Goal: Task Accomplishment & Management: Complete application form

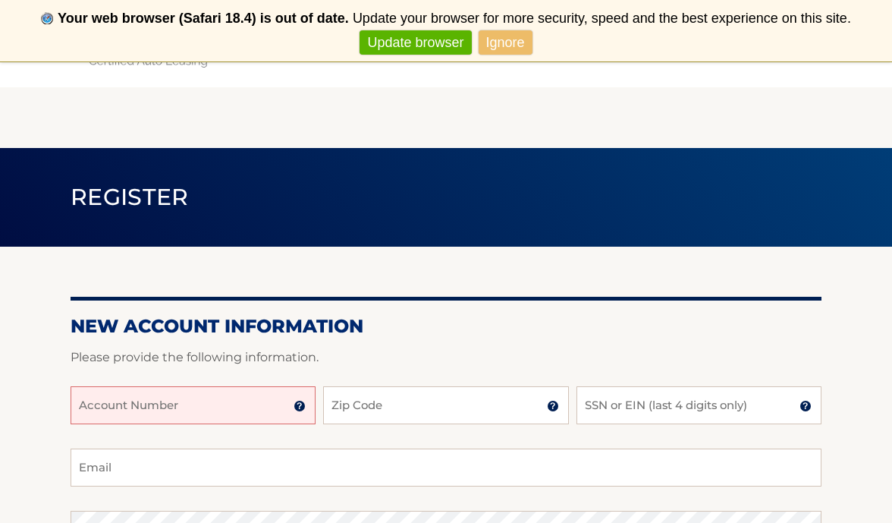
click at [209, 408] on input "Account Number" at bounding box center [193, 405] width 245 height 38
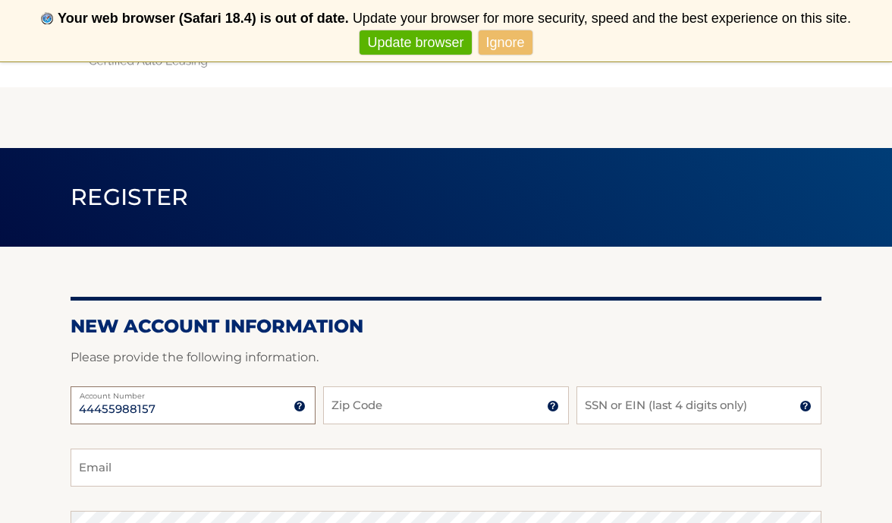
type input "44455988157"
type input "11577"
click at [682, 412] on input "SSN or EIN (last 4 digits only)" at bounding box center [699, 405] width 245 height 38
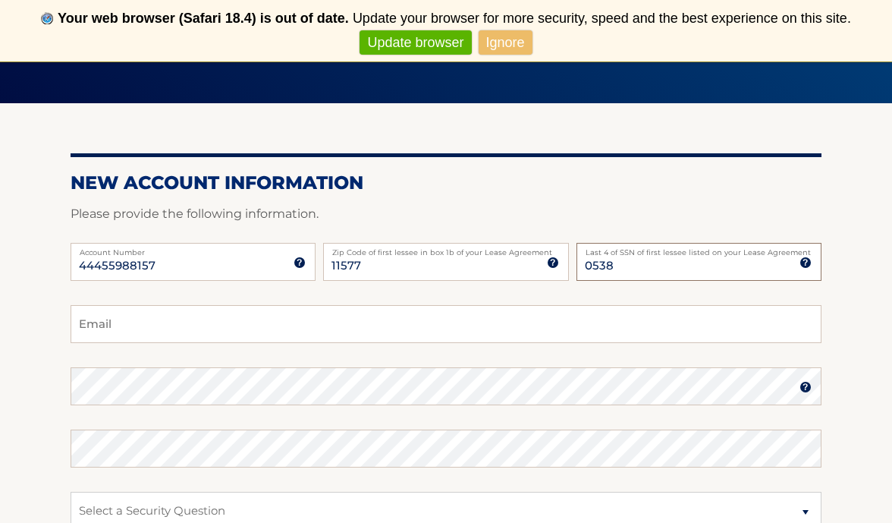
scroll to position [152, 0]
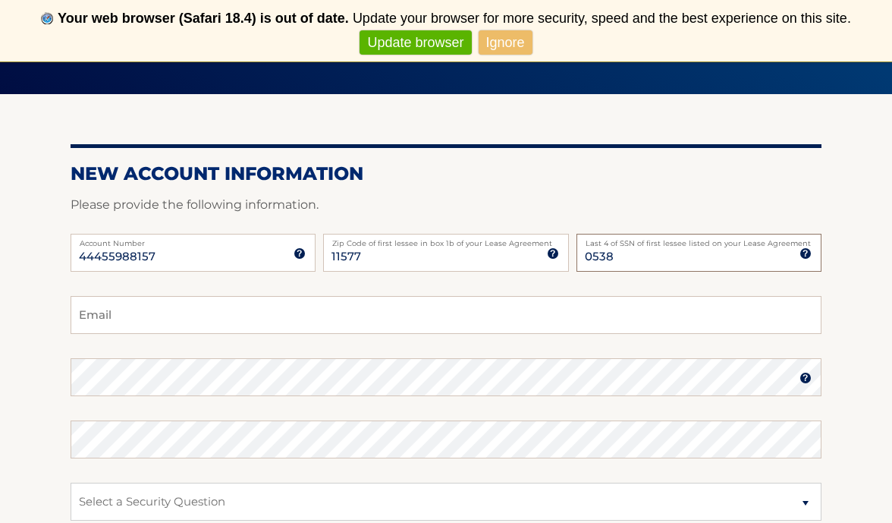
type input "0538"
type input "trosenking@aol.com"
click at [55, 376] on section "New Account Information Please provide the following information. 44455988157 A…" at bounding box center [446, 390] width 892 height 592
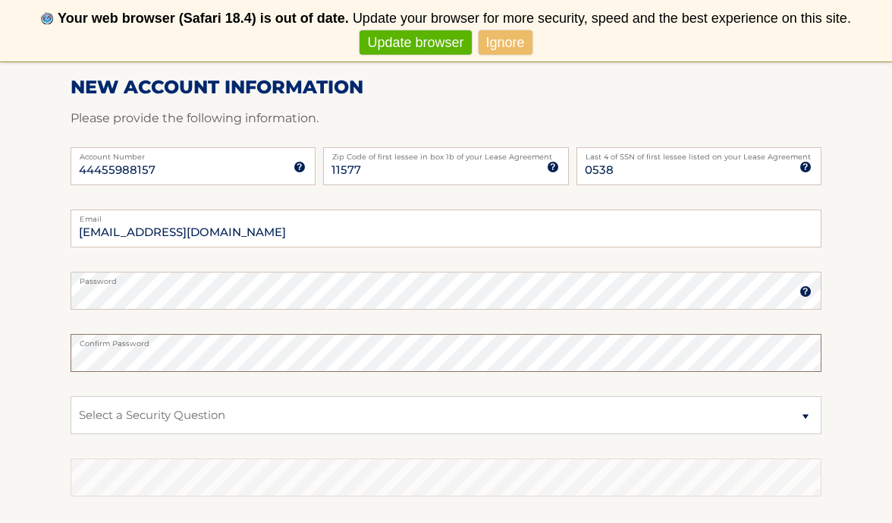
scroll to position [256, 0]
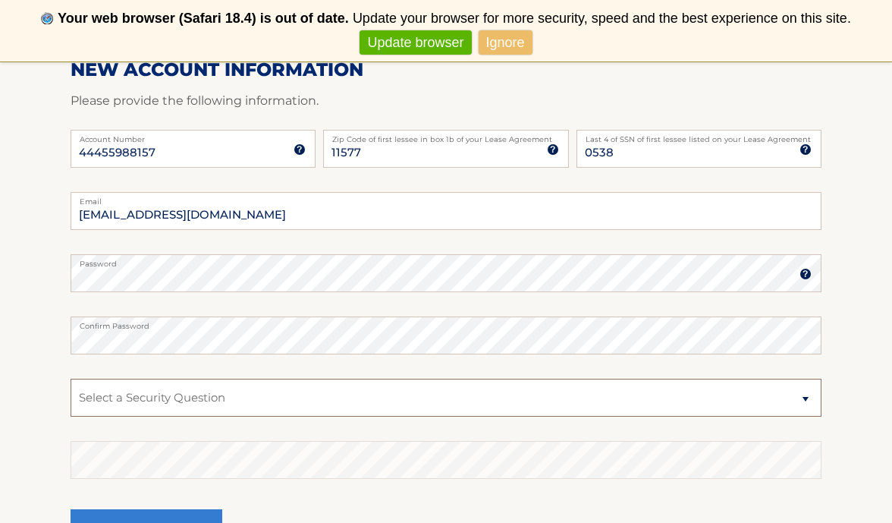
select select "2"
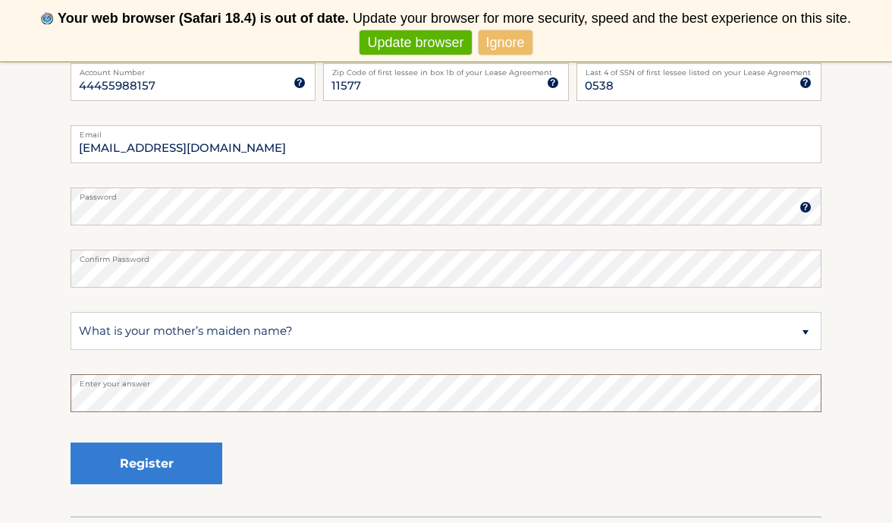
scroll to position [335, 0]
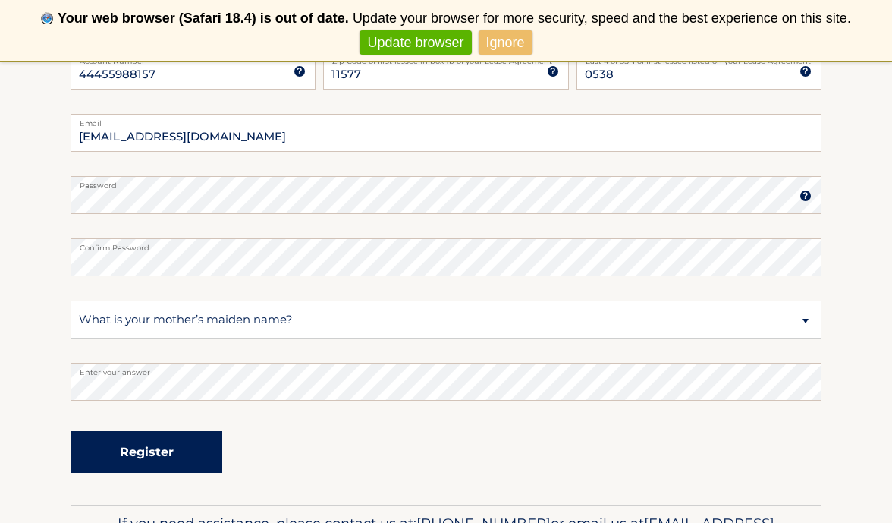
click at [152, 449] on button "Register" at bounding box center [147, 452] width 152 height 42
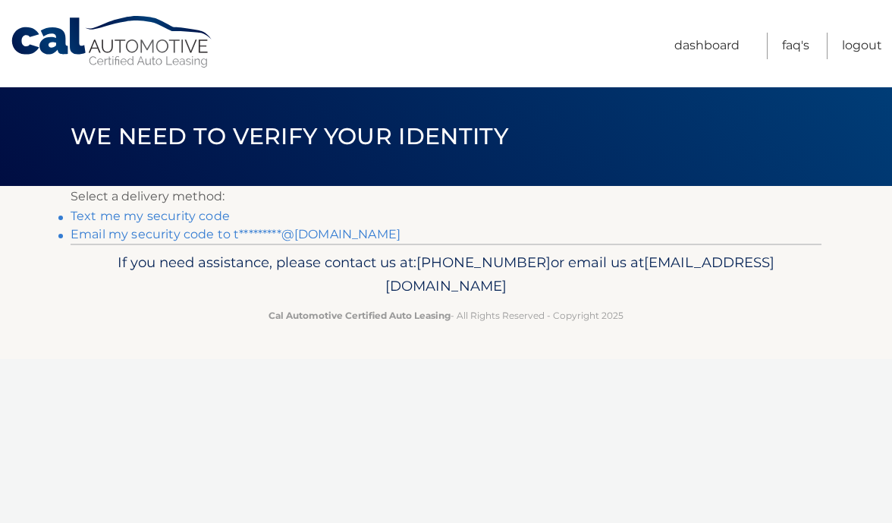
click at [194, 213] on link "Text me my security code" at bounding box center [150, 216] width 159 height 14
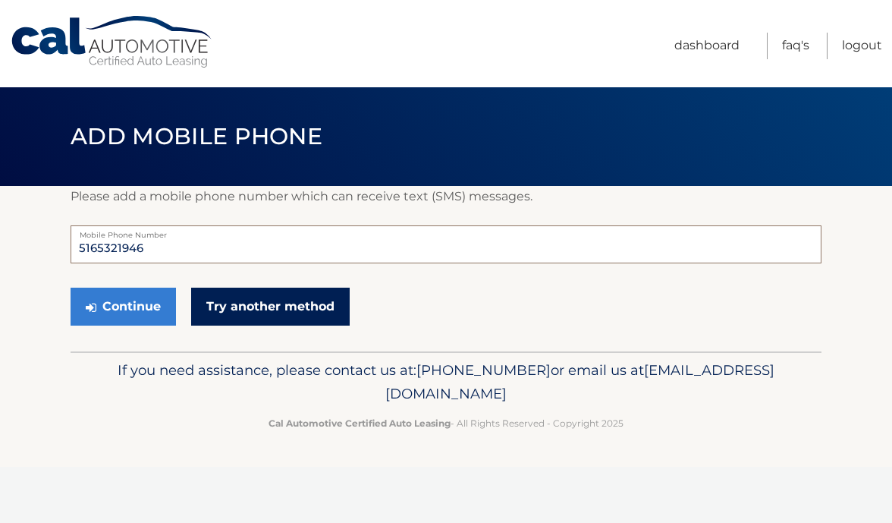
type input "5165321946"
click at [244, 295] on link "Try another method" at bounding box center [270, 307] width 159 height 38
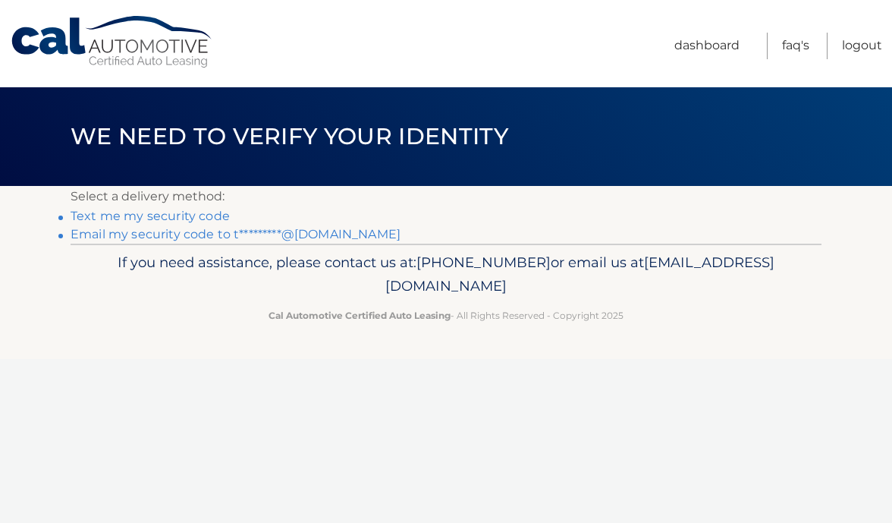
click at [203, 214] on link "Text me my security code" at bounding box center [150, 216] width 159 height 14
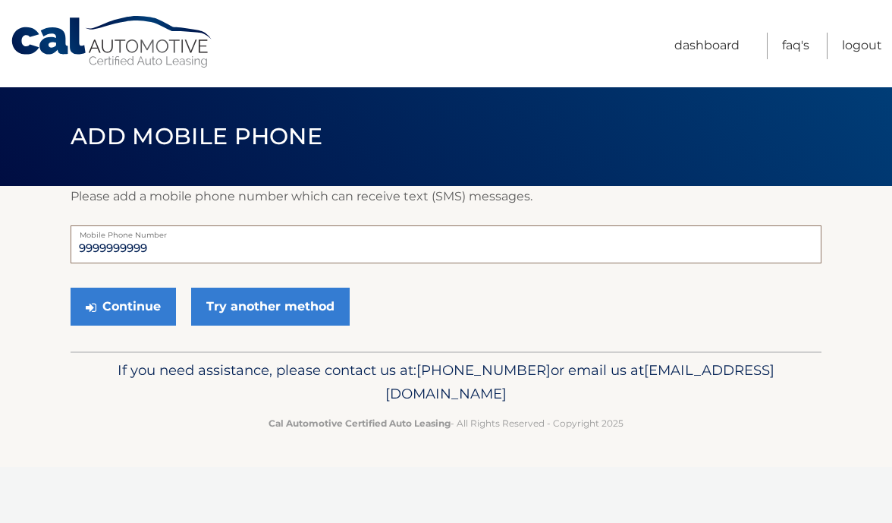
click at [115, 256] on input "9999999999" at bounding box center [446, 244] width 751 height 38
type input "5165321946"
click at [120, 306] on button "Continue" at bounding box center [123, 307] width 105 height 38
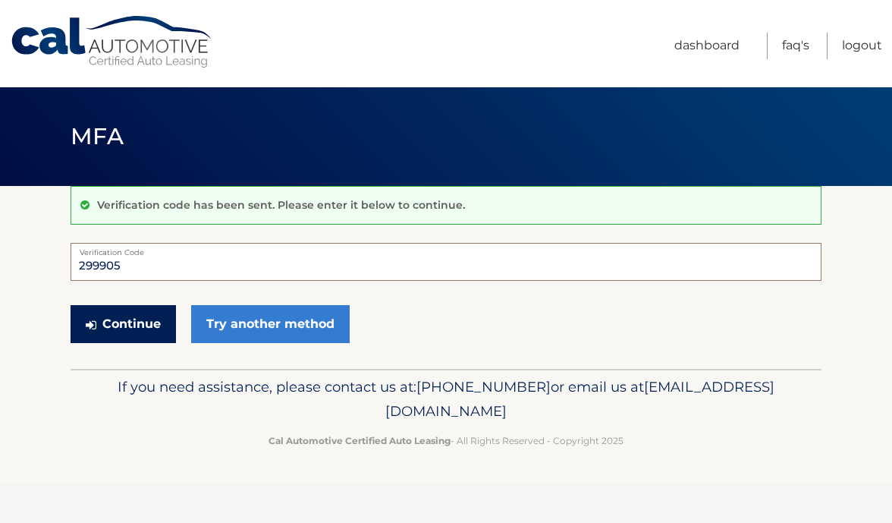
type input "299905"
click at [156, 332] on button "Continue" at bounding box center [123, 324] width 105 height 38
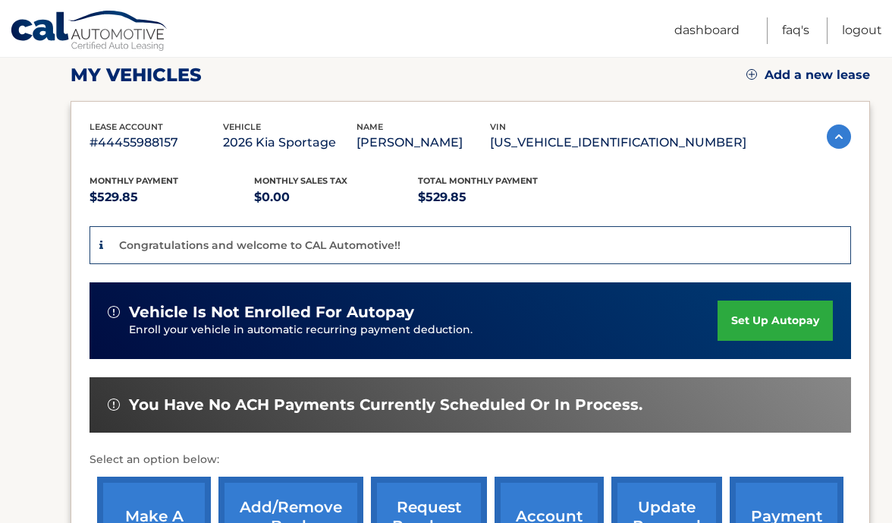
scroll to position [215, 0]
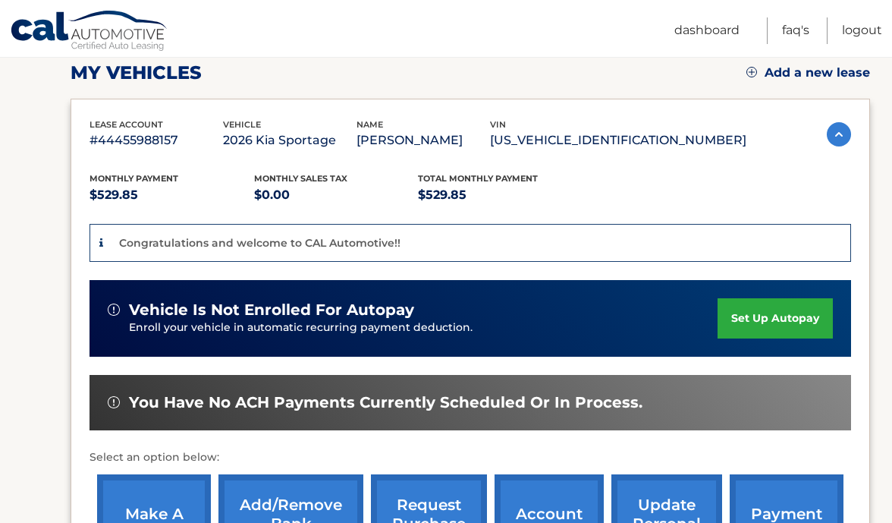
click at [783, 318] on link "set up autopay" at bounding box center [775, 318] width 115 height 40
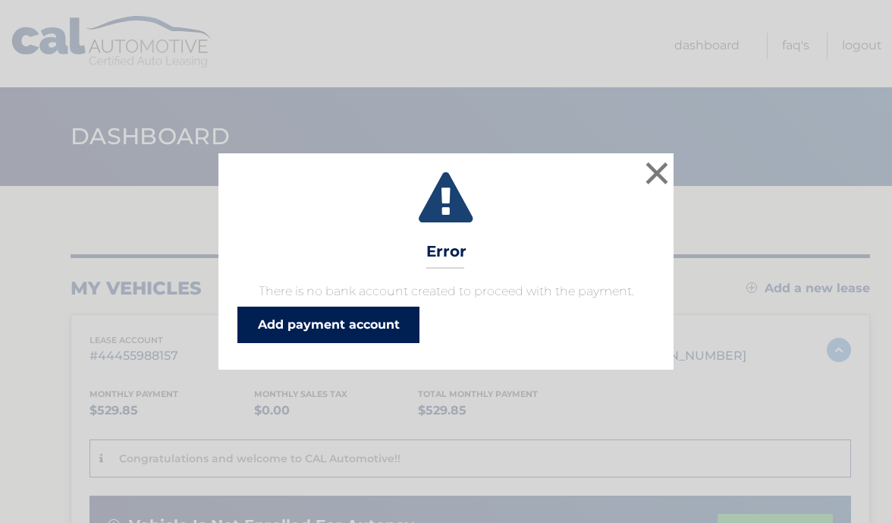
click at [388, 329] on link "Add payment account" at bounding box center [328, 324] width 182 height 36
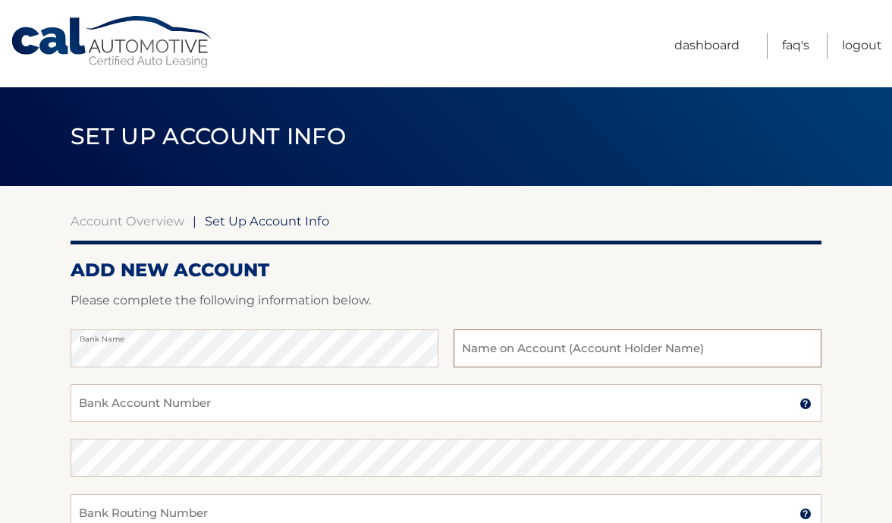
click at [645, 339] on input "text" at bounding box center [638, 348] width 368 height 38
type input "[PERSON_NAME]"
click at [270, 397] on input "Bank Account Number" at bounding box center [446, 403] width 751 height 38
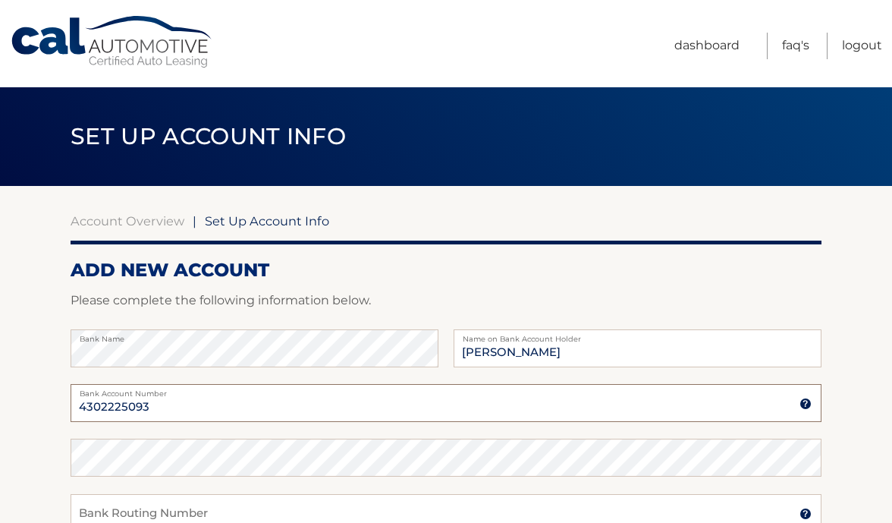
scroll to position [22, 0]
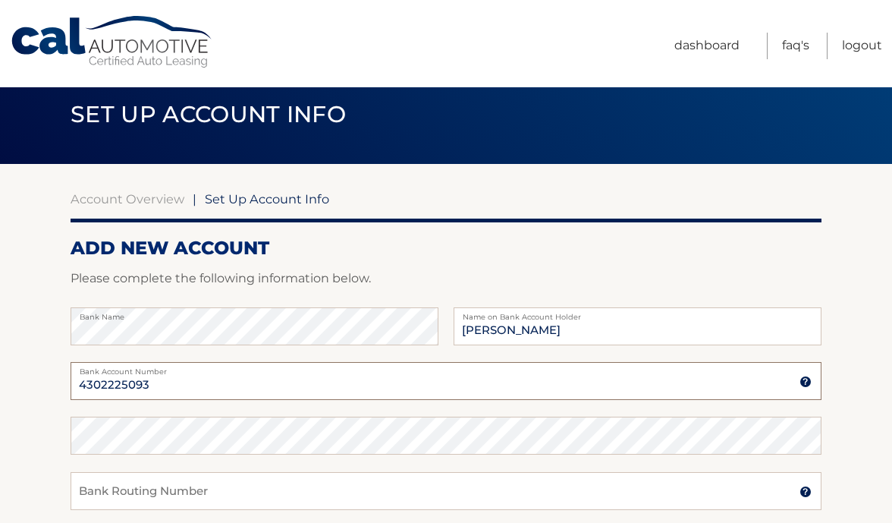
type input "4302225093"
click at [124, 480] on input "Bank Routing Number" at bounding box center [446, 491] width 751 height 38
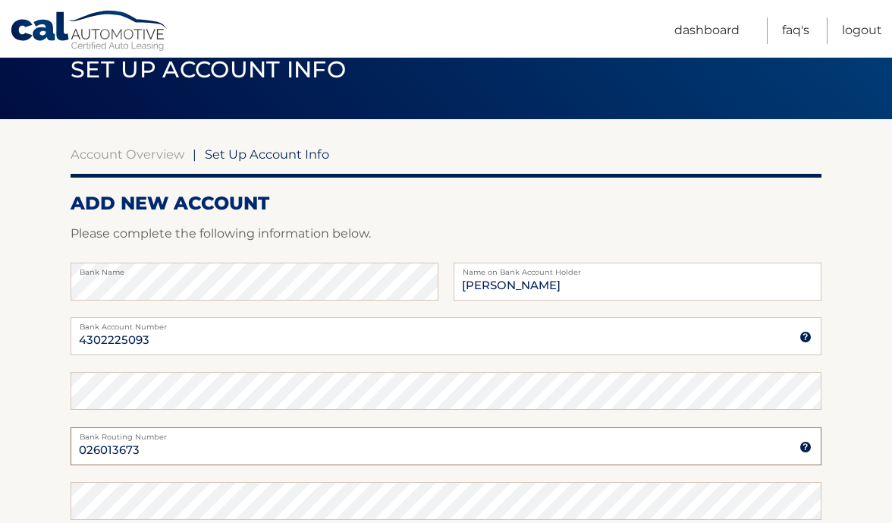
scroll to position [80, 0]
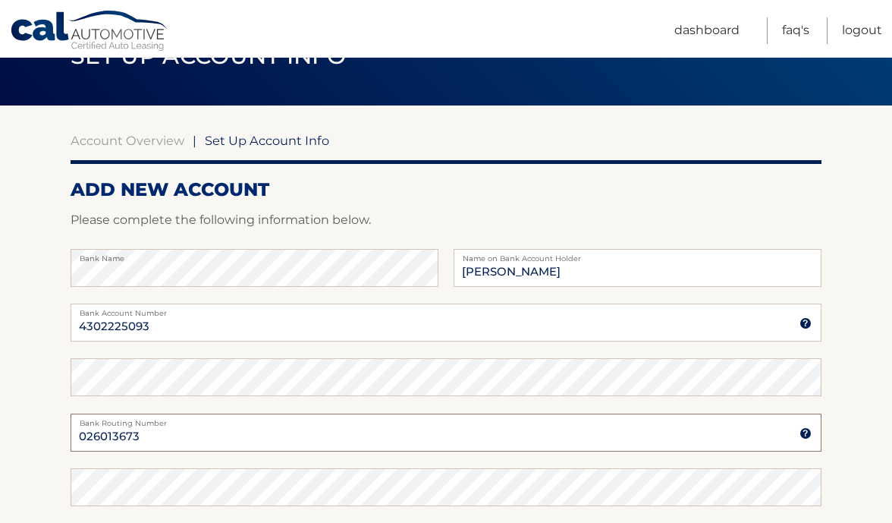
type input "026013673"
click at [108, 327] on input "4302225093" at bounding box center [446, 322] width 751 height 38
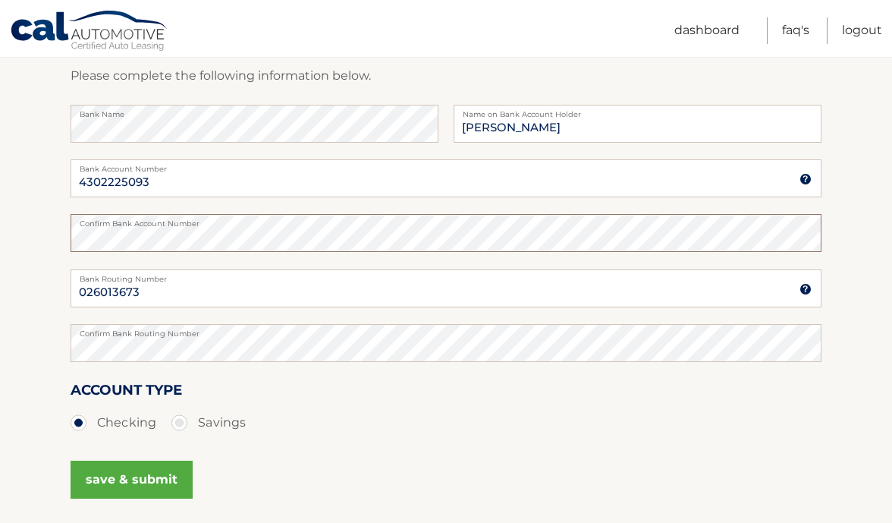
scroll to position [232, 0]
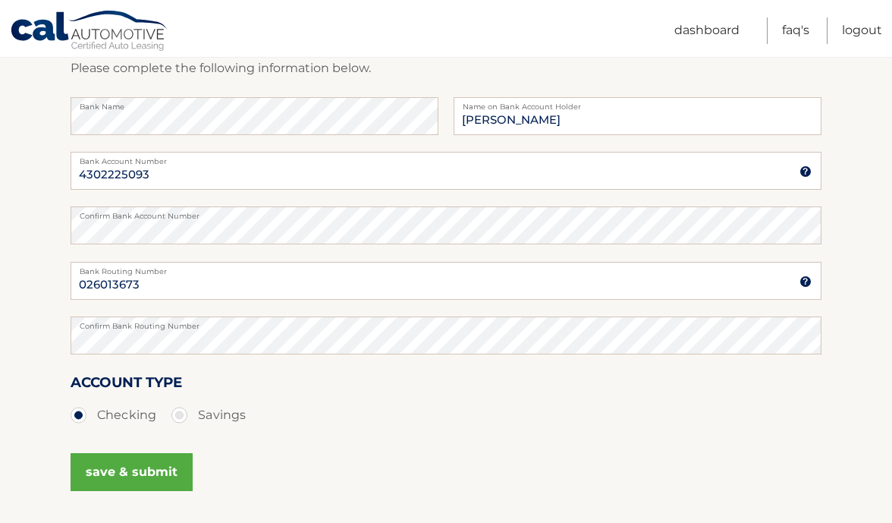
click at [124, 467] on button "save & submit" at bounding box center [132, 472] width 122 height 38
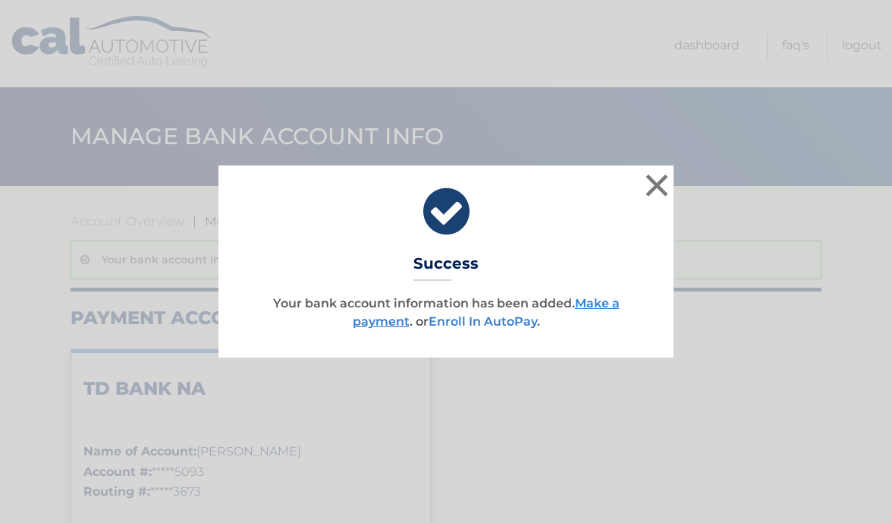
click at [473, 323] on link "Enroll In AutoPay" at bounding box center [483, 321] width 108 height 14
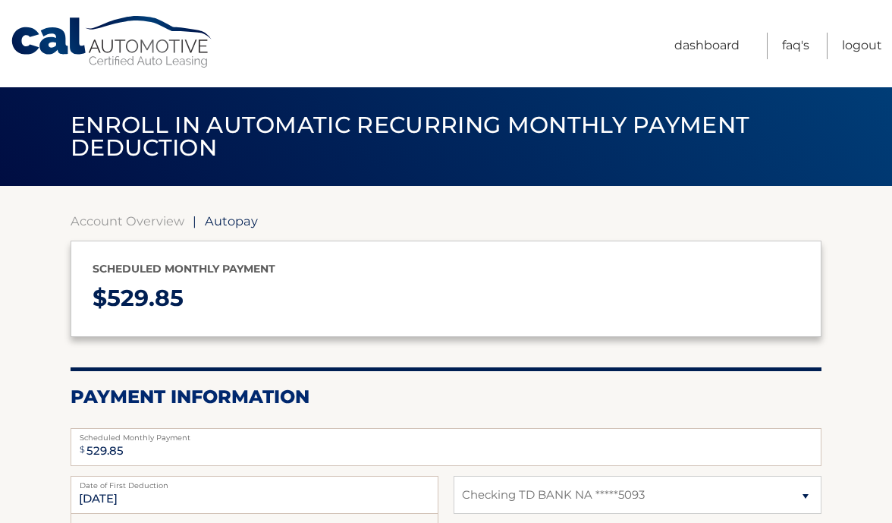
select select "NDA0M2ZjMTUtNGYxYi00MDJkLWI4NTctZTY1ZTM4NjBiYjkz"
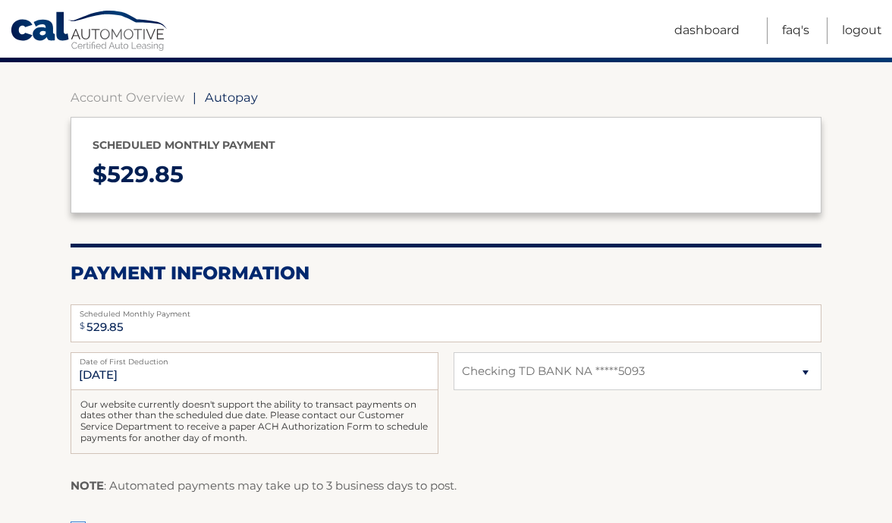
scroll to position [129, 0]
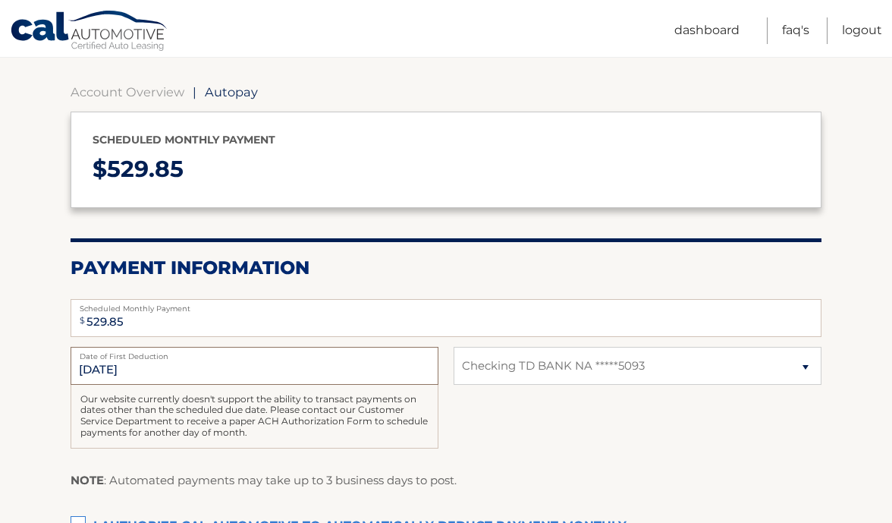
click at [226, 365] on input "8/27/2025" at bounding box center [255, 366] width 368 height 38
click at [166, 361] on input "8/27/2025" at bounding box center [255, 366] width 368 height 38
click at [559, 411] on div "8/27/2025 Date of First Deduction Our website currently doesn't support the abi…" at bounding box center [446, 406] width 751 height 118
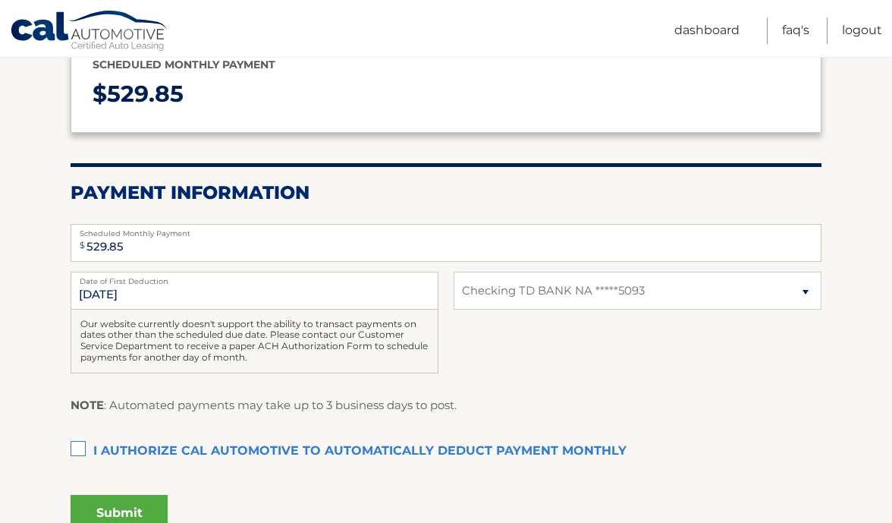
scroll to position [233, 0]
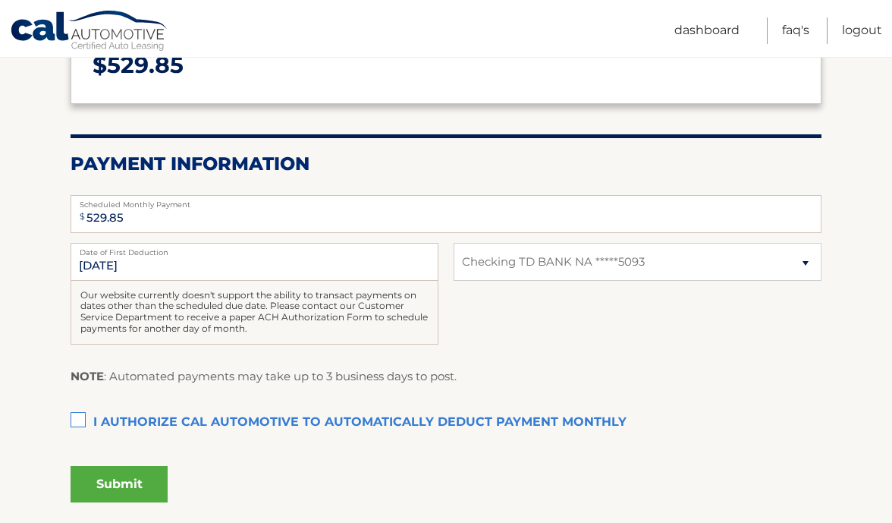
click at [84, 415] on label "I authorize cal automotive to automatically deduct payment monthly This checkbo…" at bounding box center [446, 422] width 751 height 30
click at [0, 0] on input "I authorize cal automotive to automatically deduct payment monthly This checkbo…" at bounding box center [0, 0] width 0 height 0
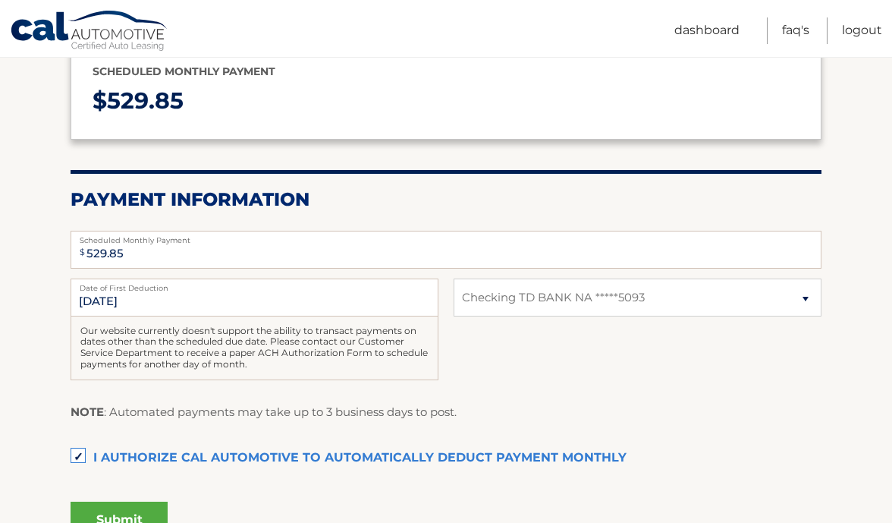
scroll to position [238, 0]
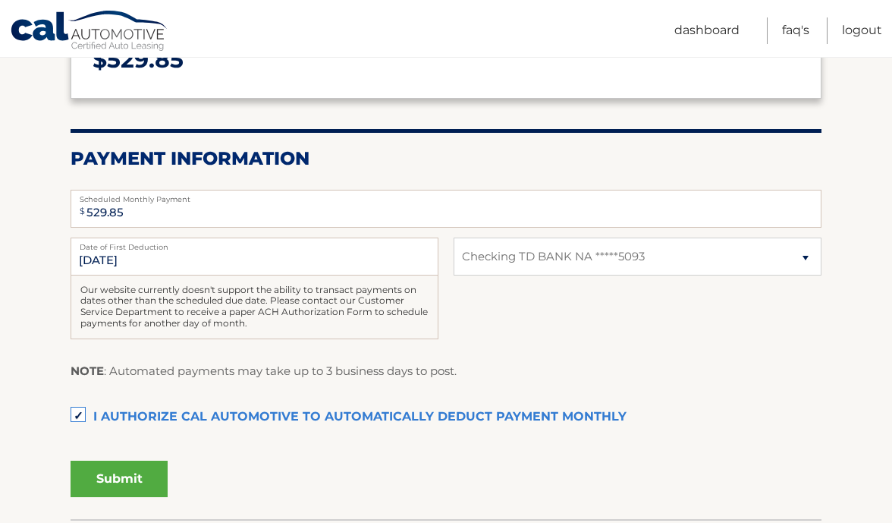
click at [140, 472] on button "Submit" at bounding box center [119, 478] width 97 height 36
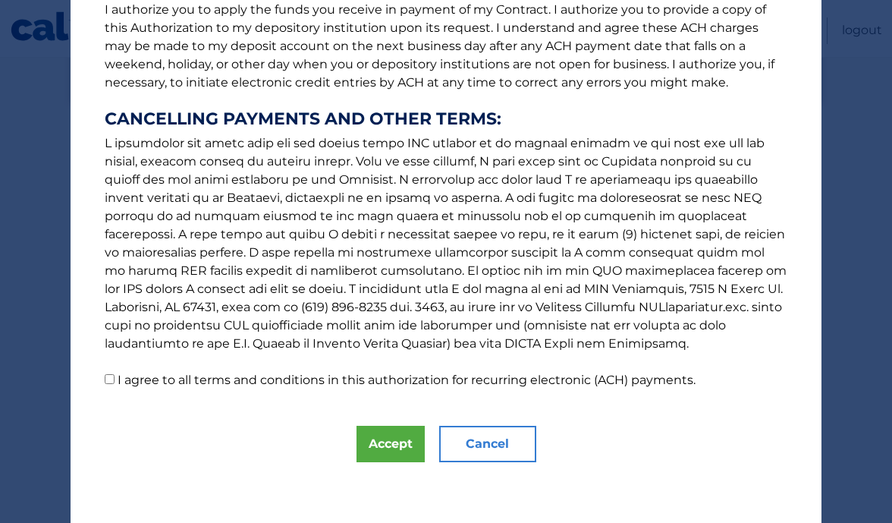
scroll to position [212, 0]
click at [398, 457] on button "Accept" at bounding box center [391, 444] width 68 height 36
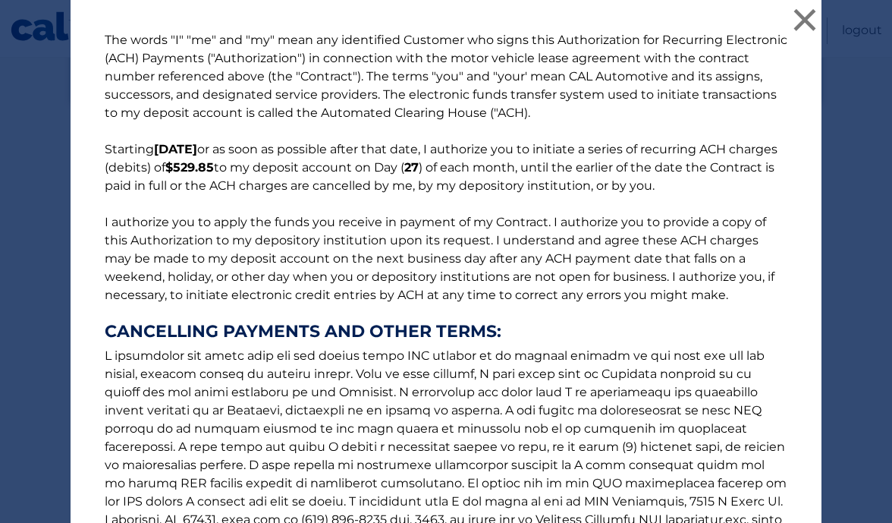
scroll to position [0, 0]
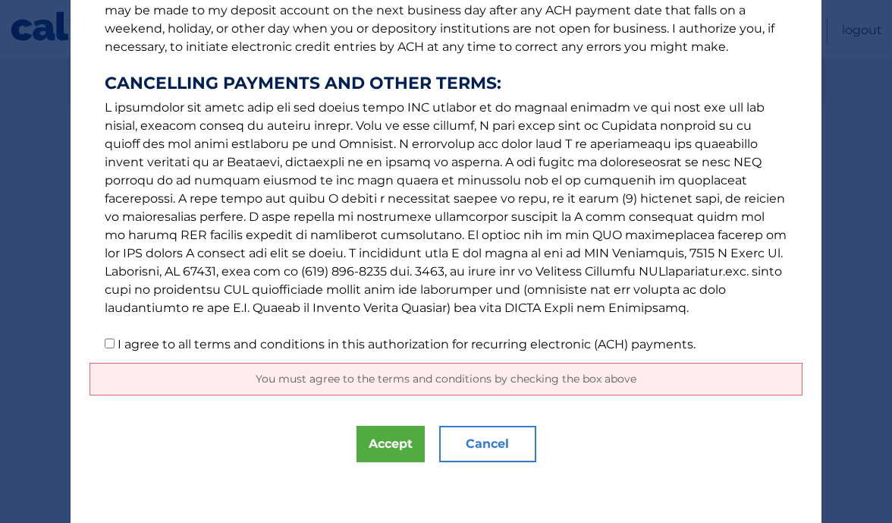
click at [110, 347] on input "I agree to all terms and conditions in this authorization for recurring electro…" at bounding box center [110, 343] width 10 height 10
checkbox input "true"
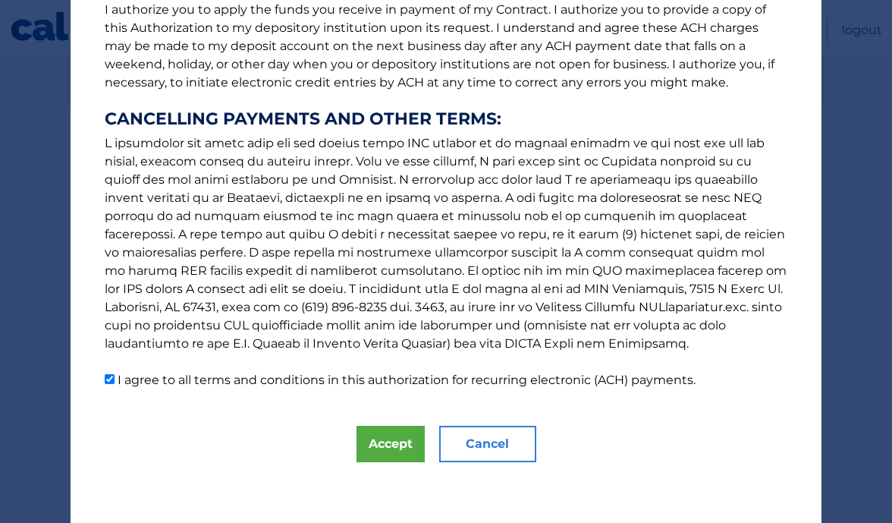
scroll to position [212, 0]
click at [392, 438] on button "Accept" at bounding box center [391, 444] width 68 height 36
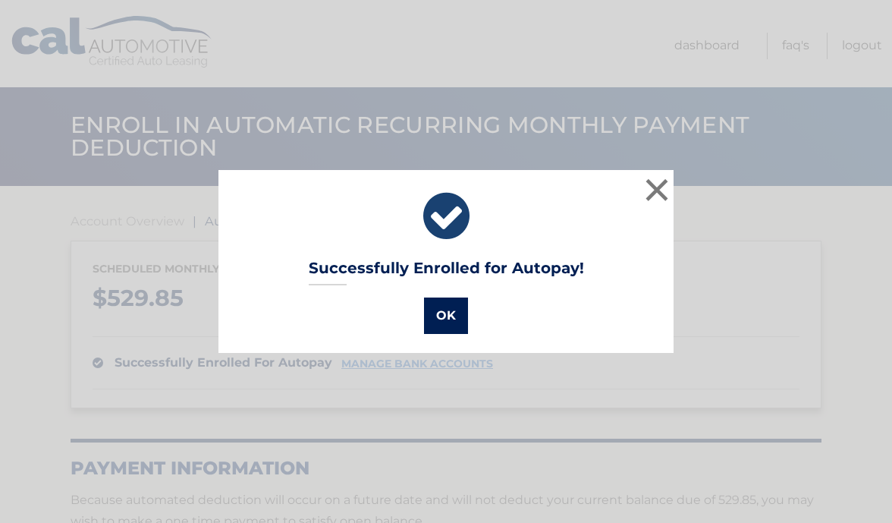
click at [445, 323] on button "OK" at bounding box center [446, 315] width 44 height 36
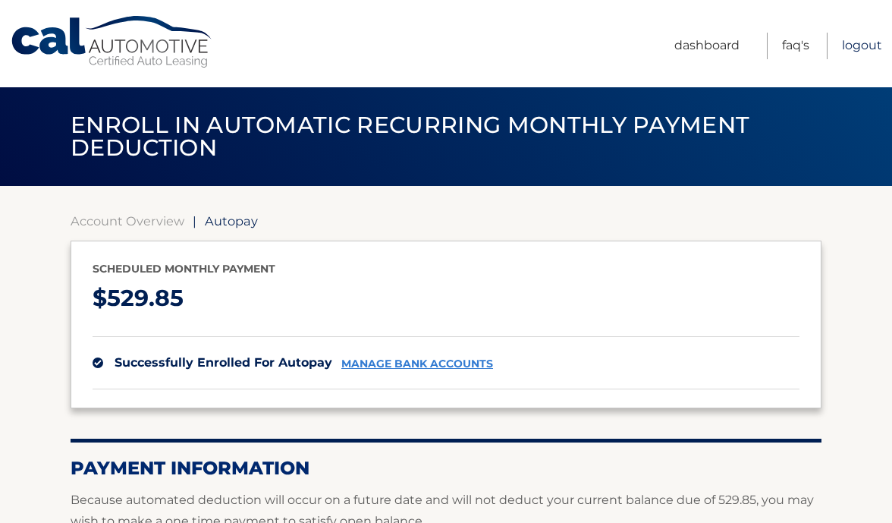
click at [858, 41] on link "Logout" at bounding box center [862, 46] width 40 height 27
